Goal: Find specific page/section: Find specific page/section

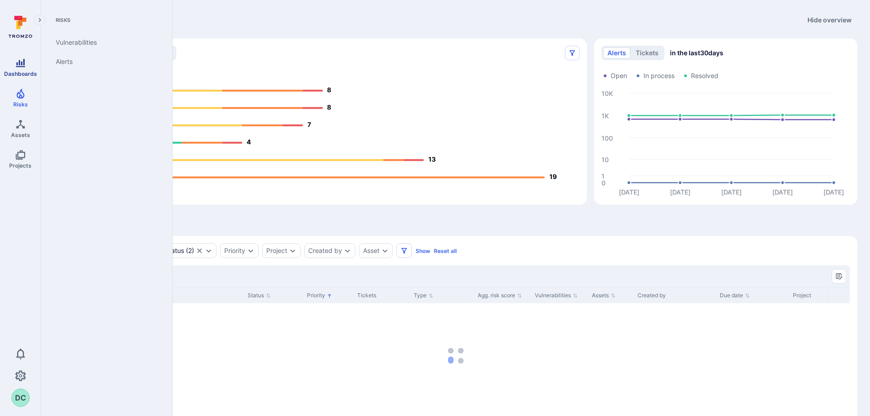
click at [21, 70] on span "Dashboards" at bounding box center [20, 73] width 33 height 7
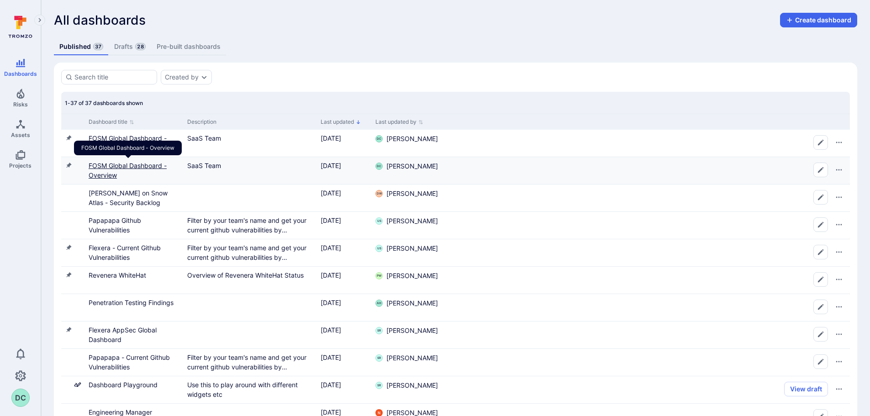
click at [111, 174] on link "FOSM Global Dashboard - Overview" at bounding box center [128, 170] width 78 height 17
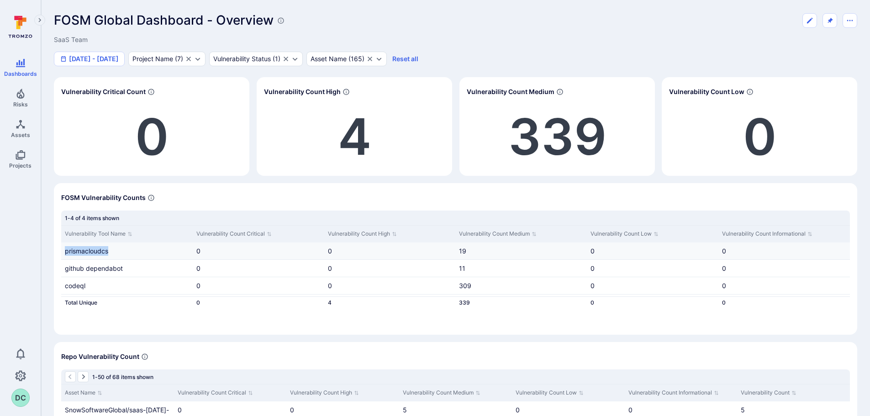
drag, startPoint x: 109, startPoint y: 249, endPoint x: 65, endPoint y: 256, distance: 44.0
click at [65, 256] on div "prismacloudcs" at bounding box center [126, 250] width 131 height 17
copy span "prismacloudcs"
click at [69, 286] on span "codeql" at bounding box center [75, 286] width 21 height 8
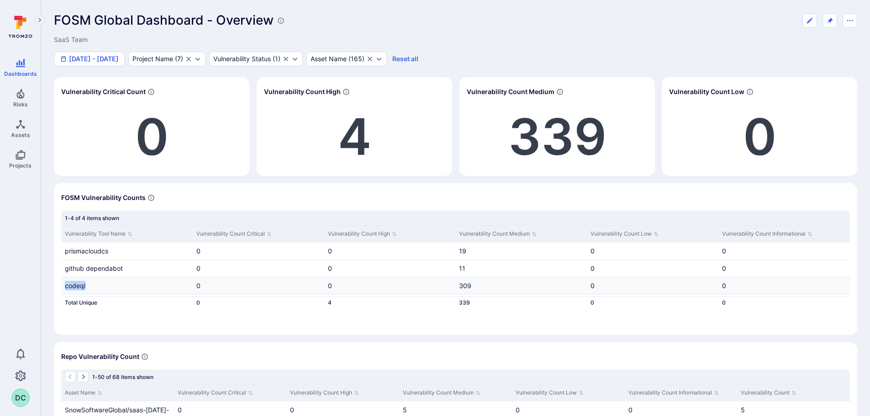
copy span "codeql"
drag, startPoint x: 63, startPoint y: 266, endPoint x: 131, endPoint y: 267, distance: 67.1
click at [131, 267] on div "github dependabot" at bounding box center [126, 268] width 131 height 17
copy span "github dependabot"
